Goal: Entertainment & Leisure: Consume media (video, audio)

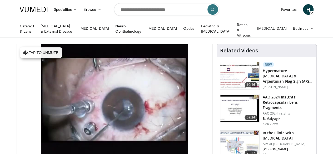
scroll to position [22, 0]
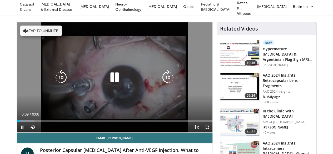
click at [172, 78] on icon "Video Player" at bounding box center [168, 77] width 15 height 15
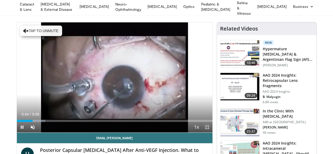
click at [213, 132] on span "Video Player" at bounding box center [207, 127] width 11 height 11
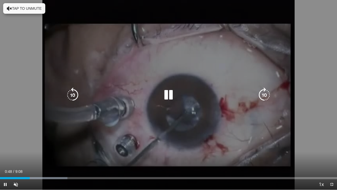
click at [311, 105] on div "30 seconds Tap to unmute" at bounding box center [168, 94] width 337 height 189
click at [267, 95] on icon "Video Player" at bounding box center [264, 94] width 15 height 15
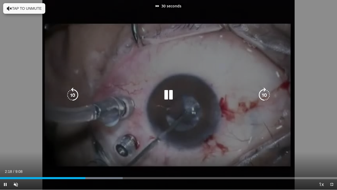
click at [267, 95] on icon "Video Player" at bounding box center [264, 94] width 15 height 15
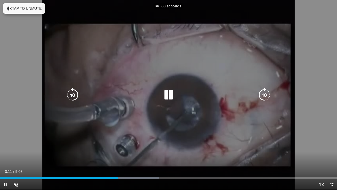
click at [267, 95] on icon "Video Player" at bounding box center [264, 94] width 15 height 15
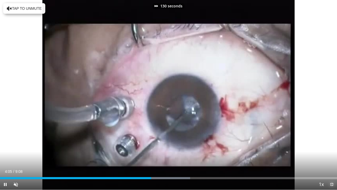
click at [333, 154] on span "Video Player" at bounding box center [332, 184] width 11 height 11
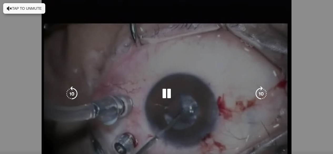
scroll to position [55, 0]
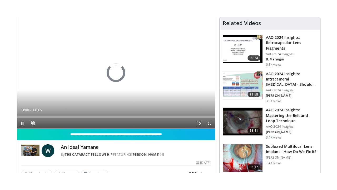
scroll to position [47, 0]
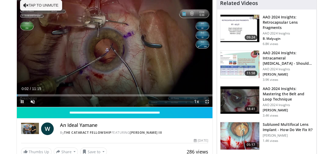
click at [211, 107] on span "Video Player" at bounding box center [207, 101] width 11 height 11
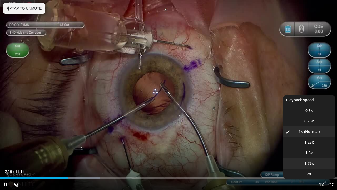
click at [313, 154] on li "1.75x" at bounding box center [309, 163] width 53 height 11
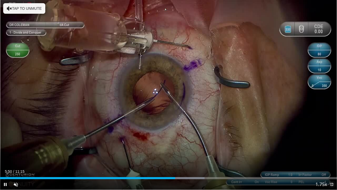
click at [333, 154] on span "Video Player" at bounding box center [332, 184] width 11 height 11
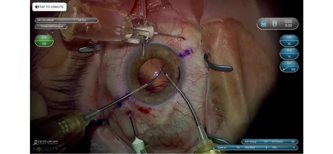
scroll to position [168, 0]
